Goal: Transaction & Acquisition: Purchase product/service

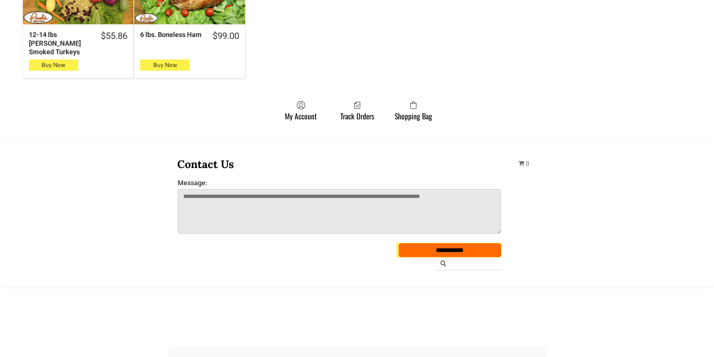
scroll to position [524, 0]
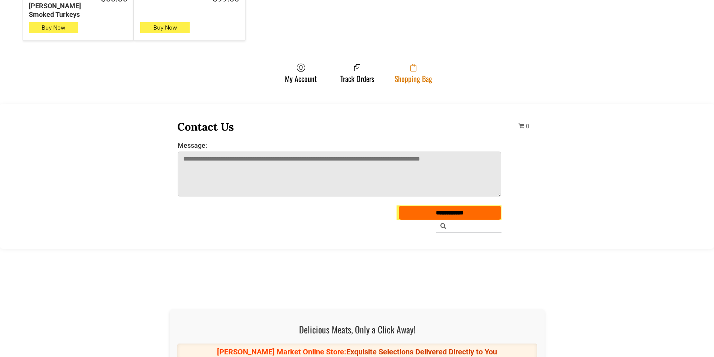
click at [411, 67] on link "Shopping Bag" at bounding box center [413, 73] width 45 height 20
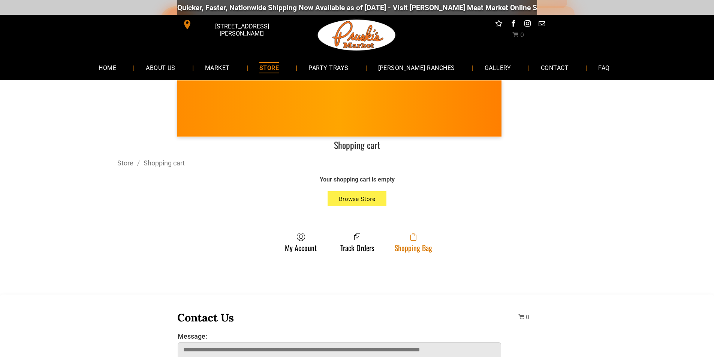
click at [415, 250] on link "Shopping Bag" at bounding box center [413, 243] width 45 height 20
click at [396, 237] on span at bounding box center [412, 237] width 37 height 9
click at [396, 248] on link "Shopping Bag" at bounding box center [413, 243] width 45 height 20
